Goal: Task Accomplishment & Management: Use online tool/utility

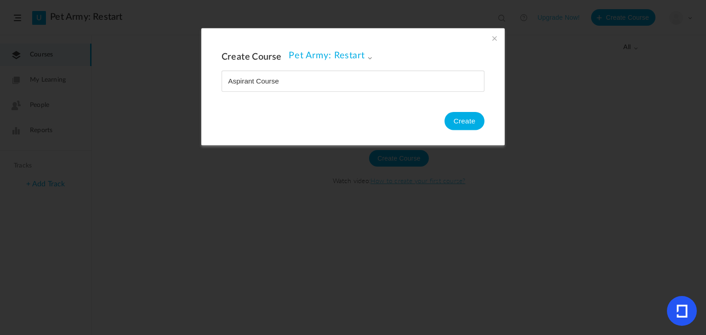
type input "Aspirant Course"
click at [460, 120] on button "Create" at bounding box center [464, 121] width 40 height 18
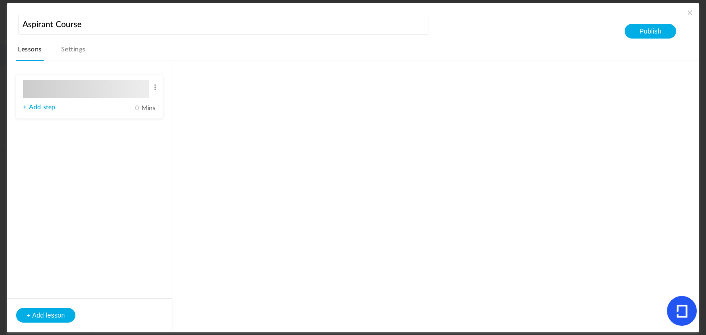
type input "Lesson 1"
type input "0"
type input "Step 1"
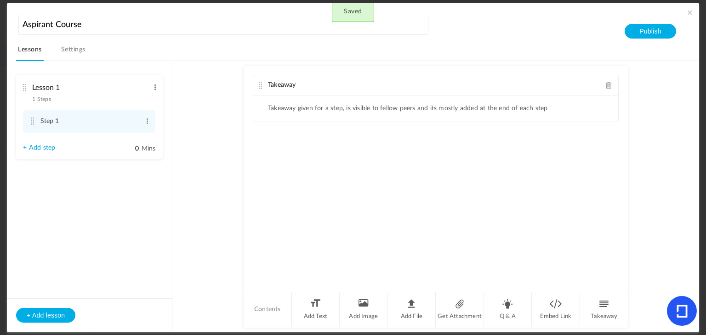
click at [153, 86] on span at bounding box center [155, 87] width 7 height 9
click at [139, 99] on link "Edit" at bounding box center [140, 102] width 36 height 11
type input "L"
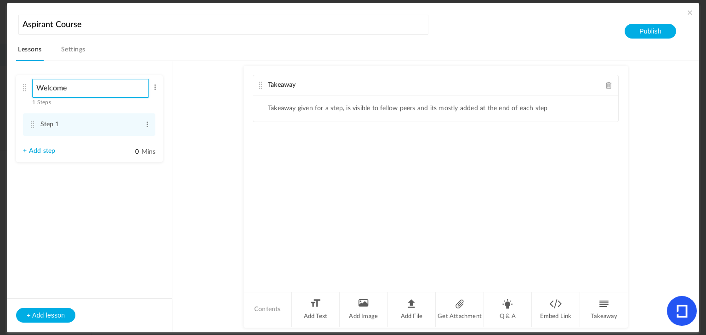
type input "Welcome"
click at [193, 125] on au-course-substep "Takeaway Takeaway given for a step, is visible to fellow peers and its mostly a…" at bounding box center [435, 196] width 504 height 271
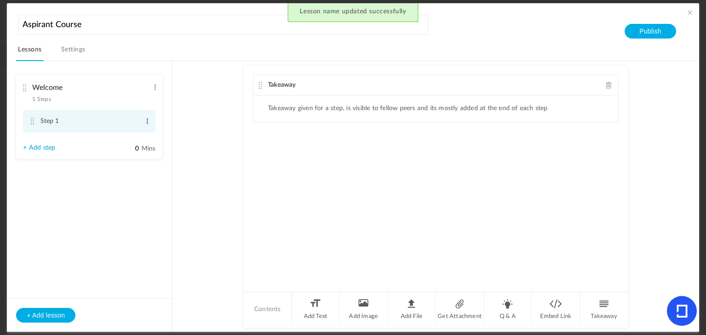
click at [148, 119] on span at bounding box center [147, 121] width 7 height 9
click at [136, 135] on link "Edit" at bounding box center [132, 136] width 36 height 11
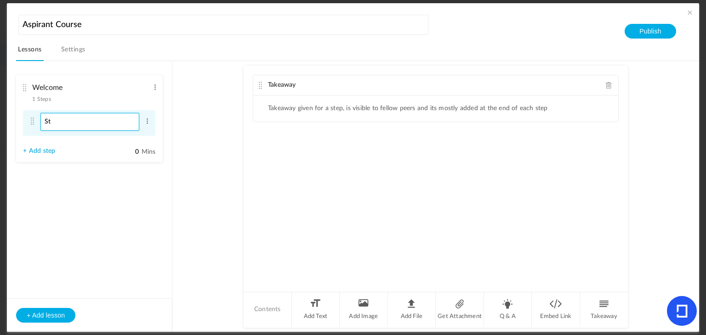
type input "S"
type input "Introductory Video"
click at [147, 199] on aside "Welcome 1 Steps Edit Delete Introductory Video Edit Delete" at bounding box center [89, 197] width 165 height 270
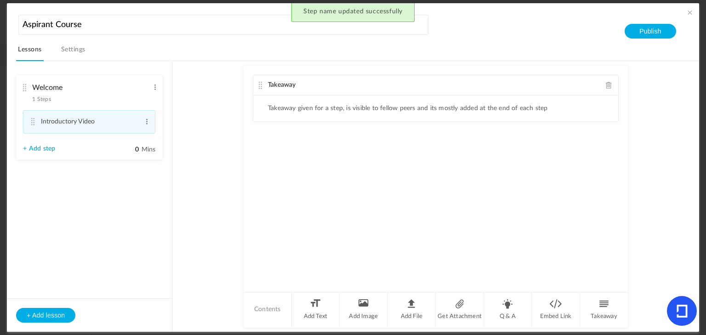
click at [49, 152] on link "+ Add step" at bounding box center [39, 149] width 32 height 8
type input "Step 2"
click at [149, 150] on span at bounding box center [147, 149] width 7 height 9
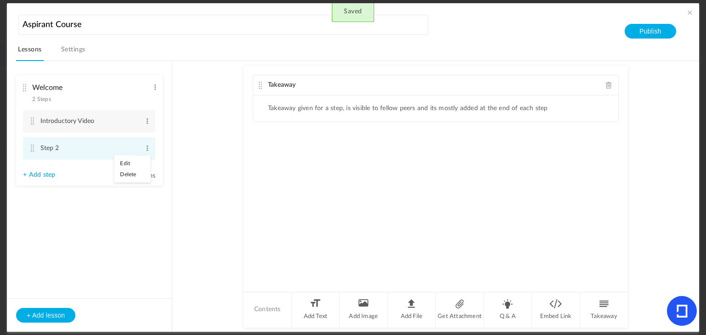
click at [136, 175] on link "Delete" at bounding box center [132, 174] width 36 height 11
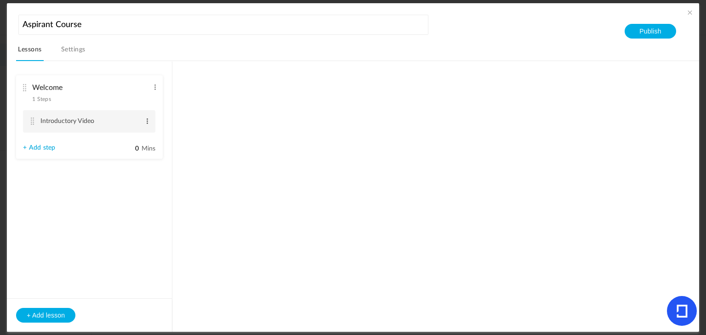
click at [147, 122] on span at bounding box center [147, 121] width 7 height 9
click at [129, 137] on link "Edit" at bounding box center [132, 136] width 36 height 11
type input "Introductory Lesson"
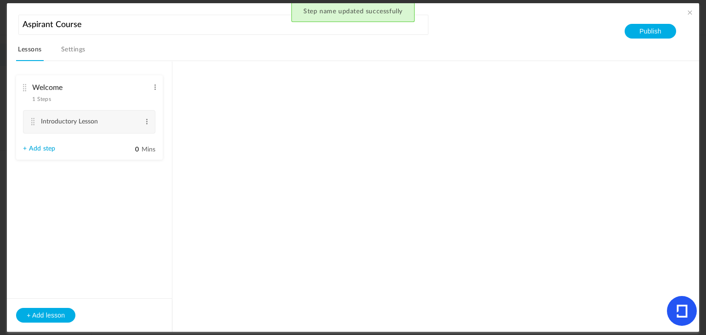
click at [693, 312] on icon at bounding box center [682, 311] width 30 height 30
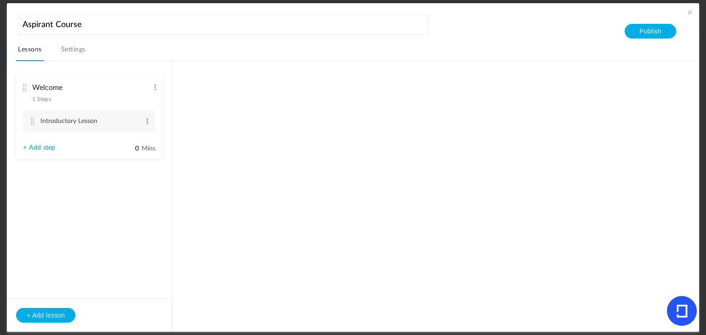
click at [59, 97] on div "Welcome 1 Steps Edit Delete" at bounding box center [86, 91] width 126 height 24
click at [149, 117] on span at bounding box center [147, 121] width 7 height 9
click at [220, 151] on div "Welcome 1 Steps Edit Delete Introductory Lesson Edit Delete + Add step 0" at bounding box center [357, 196] width 682 height 271
click at [210, 109] on div "Welcome 1 Steps Edit Delete Introductory Lesson Edit Delete + Add step 0" at bounding box center [357, 196] width 682 height 271
click at [183, 74] on div "Welcome 1 Steps Edit Delete Introductory Lesson Edit Delete + Add step 0" at bounding box center [357, 196] width 682 height 271
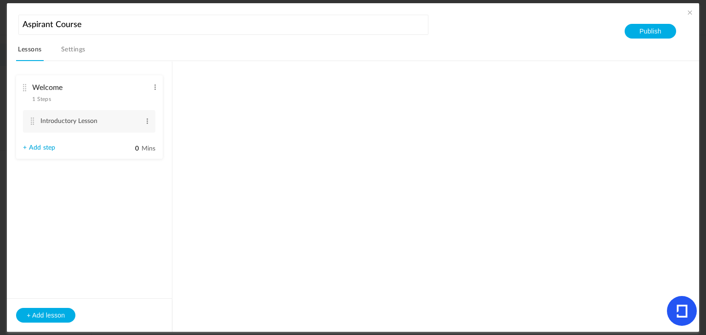
click at [91, 55] on nav "Lessons Settings" at bounding box center [357, 52] width 682 height 18
click at [82, 51] on link "Settings" at bounding box center [73, 52] width 28 height 17
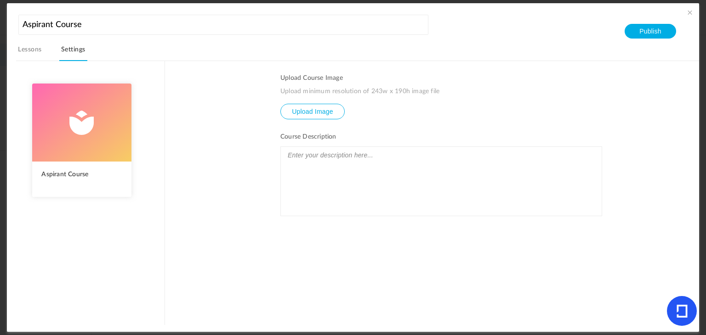
click at [329, 163] on div at bounding box center [441, 181] width 321 height 69
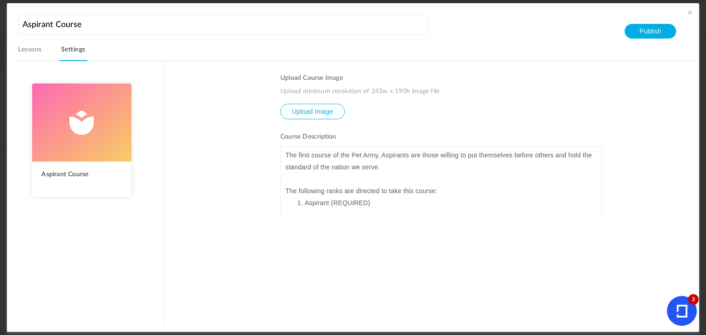
click at [377, 190] on p "The following ranks are directed to take this course:" at bounding box center [441, 191] width 312 height 12
drag, startPoint x: 381, startPoint y: 205, endPoint x: 329, endPoint y: 199, distance: 52.8
click at [329, 199] on li "Aspirant (REQUIRED)" at bounding box center [446, 203] width 302 height 12
click at [26, 48] on link "Lessons" at bounding box center [29, 52] width 27 height 17
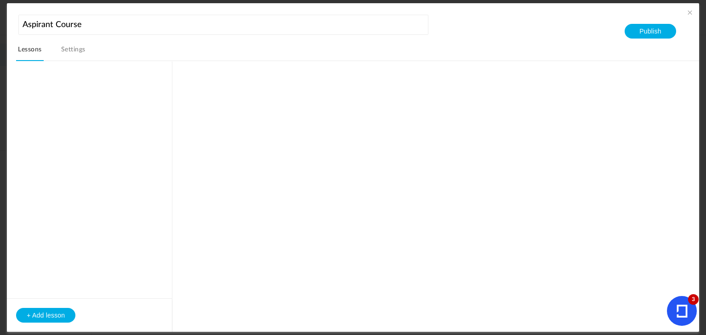
click at [100, 141] on aside "+ Add lesson" at bounding box center [89, 197] width 165 height 270
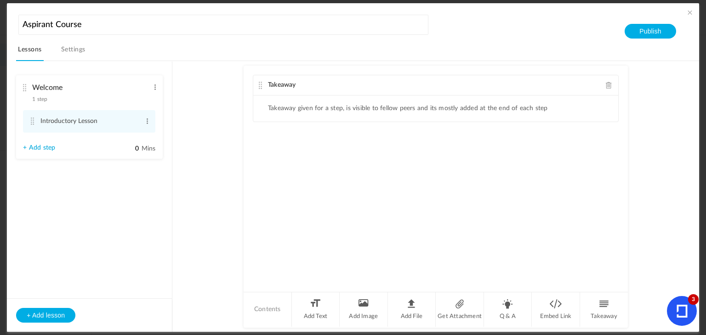
click at [500, 87] on div "Takeaway" at bounding box center [435, 85] width 365 height 20
click at [314, 298] on li "Add Text" at bounding box center [316, 310] width 48 height 34
click at [257, 79] on div "Takeaway" at bounding box center [435, 85] width 365 height 20
click at [265, 86] on div "Takeaway" at bounding box center [435, 85] width 365 height 20
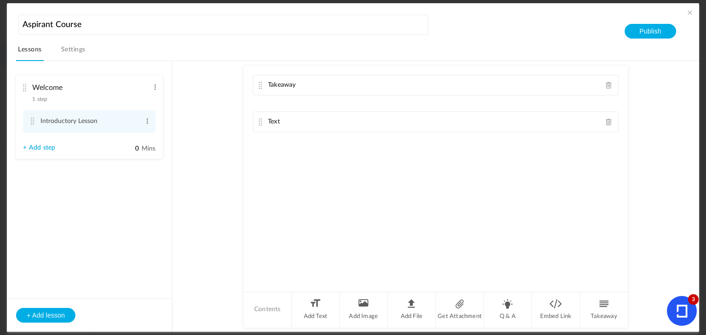
click at [606, 82] on span at bounding box center [609, 85] width 6 height 7
click at [570, 85] on div "Text" at bounding box center [435, 85] width 365 height 20
click at [510, 101] on p at bounding box center [435, 101] width 351 height 11
